Goal: Navigation & Orientation: Find specific page/section

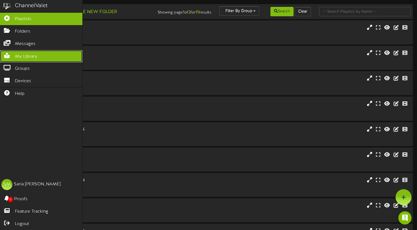
click at [27, 56] on span "My Library" at bounding box center [26, 56] width 22 height 6
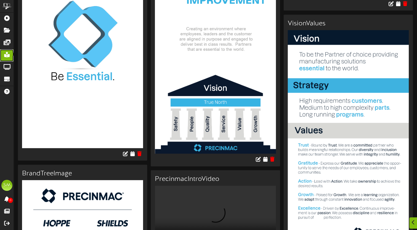
scroll to position [310, 0]
